Goal: Information Seeking & Learning: Learn about a topic

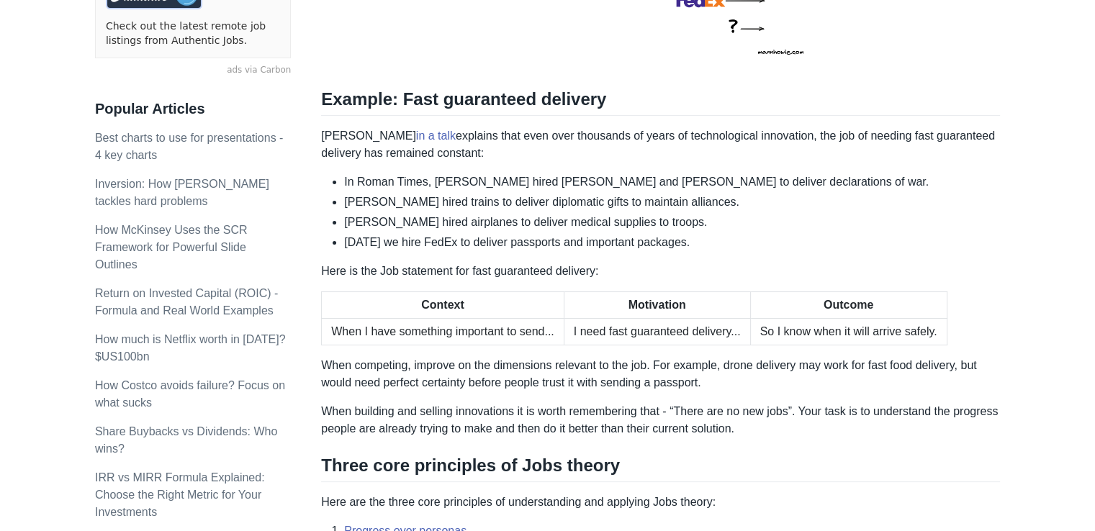
scroll to position [440, 0]
click at [419, 199] on li "[PERSON_NAME] hired trains to deliver diplomatic gifts to maintain alliances." at bounding box center [672, 202] width 656 height 17
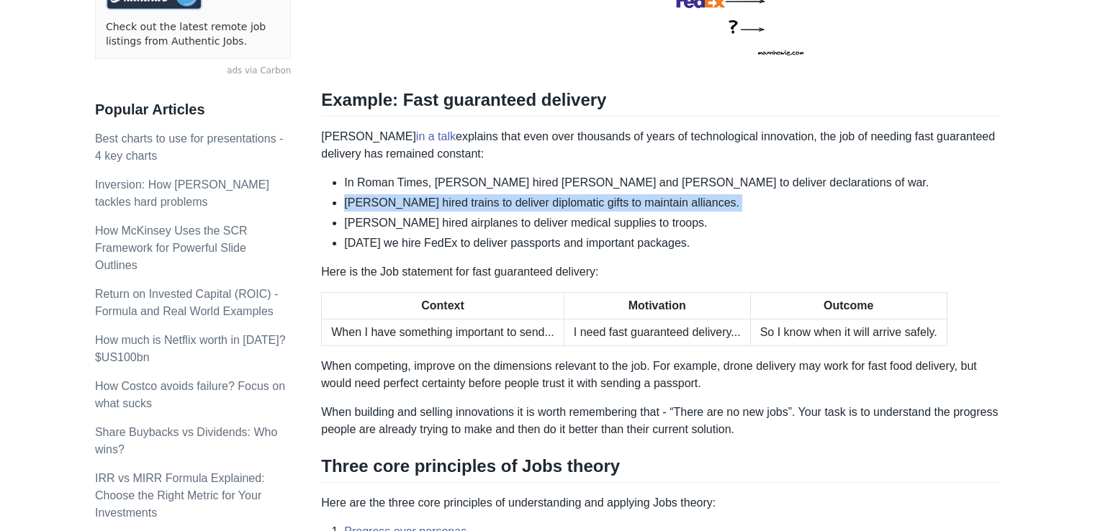
click at [419, 199] on li "[PERSON_NAME] hired trains to deliver diplomatic gifts to maintain alliances." at bounding box center [672, 202] width 656 height 17
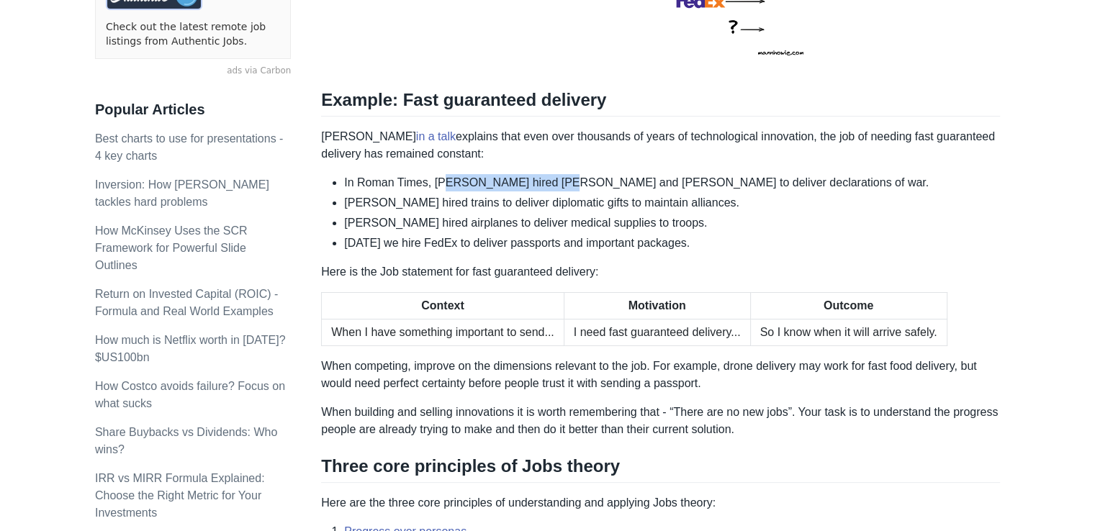
drag, startPoint x: 442, startPoint y: 183, endPoint x: 546, endPoint y: 176, distance: 104.6
click at [546, 176] on li "In Roman Times, [PERSON_NAME] hired [PERSON_NAME] and [PERSON_NAME] to deliver …" at bounding box center [672, 182] width 656 height 17
click at [514, 205] on li "[PERSON_NAME] hired trains to deliver diplomatic gifts to maintain alliances." at bounding box center [672, 202] width 656 height 17
click at [477, 227] on li "[PERSON_NAME] hired airplanes to deliver medical supplies to troops." at bounding box center [672, 223] width 656 height 17
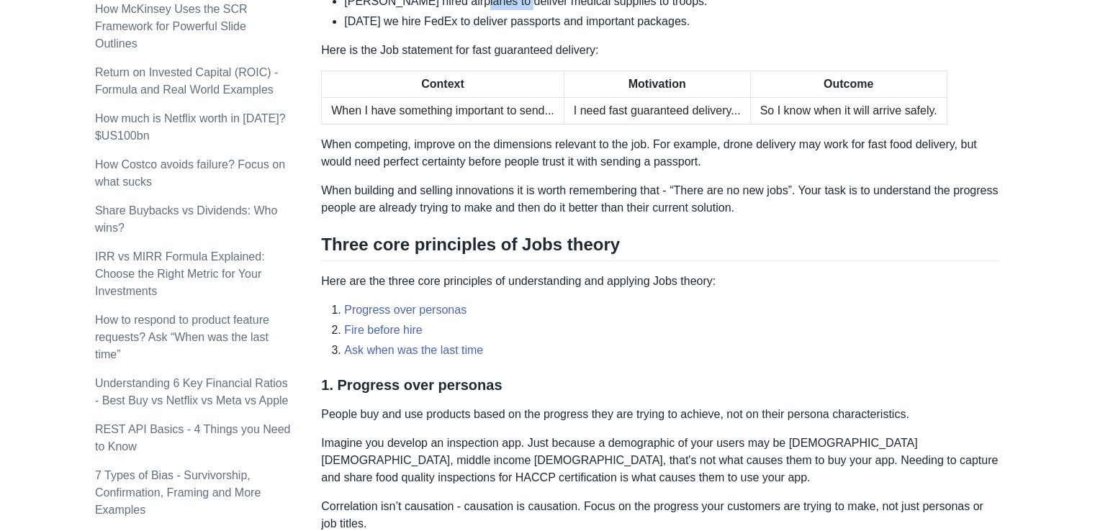
scroll to position [674, 0]
